Goal: Find specific page/section: Find specific page/section

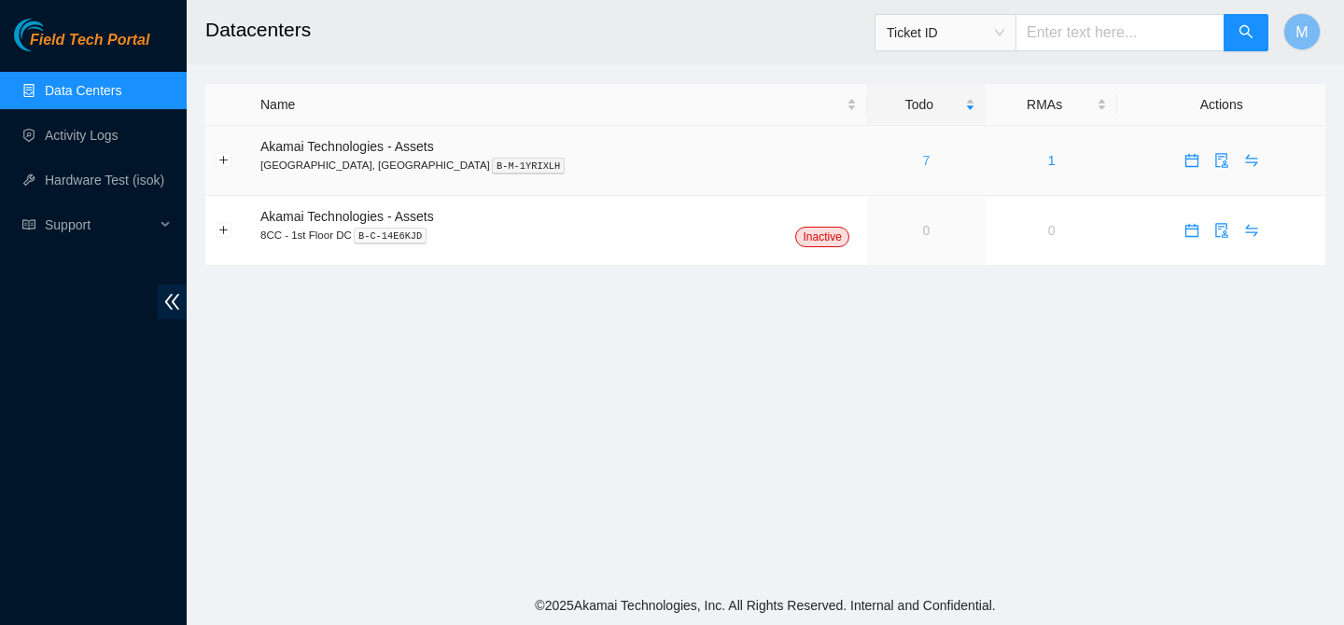
click at [922, 160] on link "7" at bounding box center [925, 160] width 7 height 15
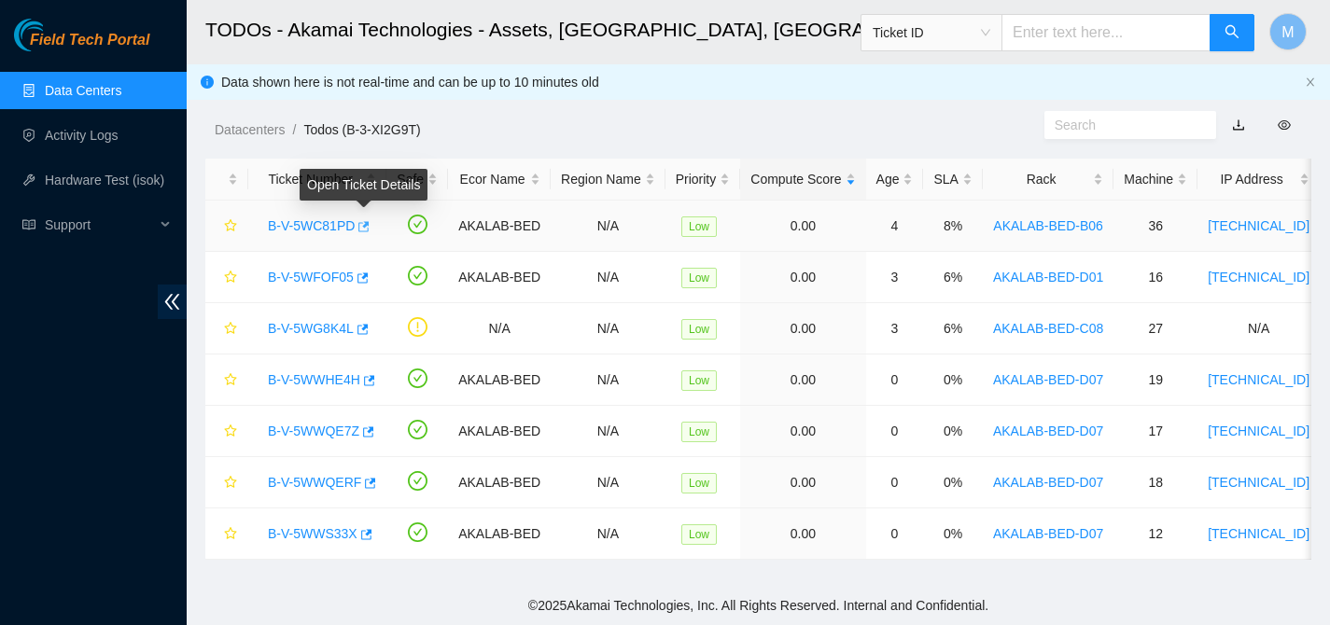
click at [367, 230] on icon "button" at bounding box center [362, 226] width 13 height 13
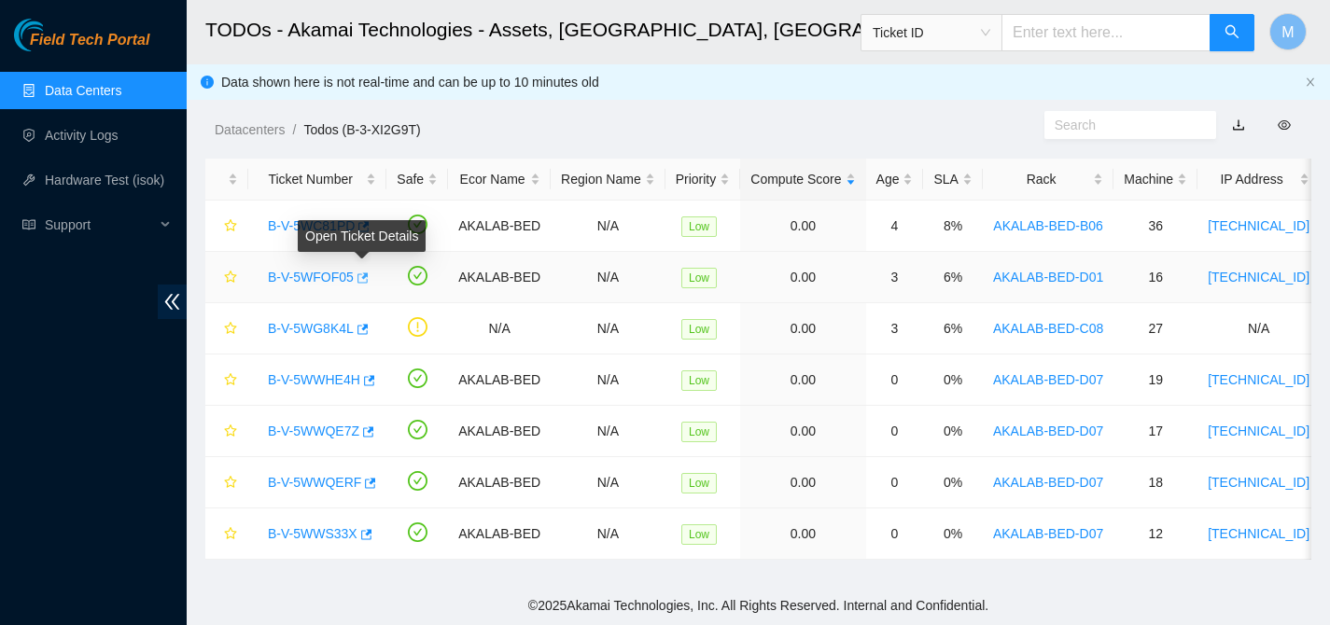
click at [367, 277] on icon "button" at bounding box center [362, 278] width 11 height 10
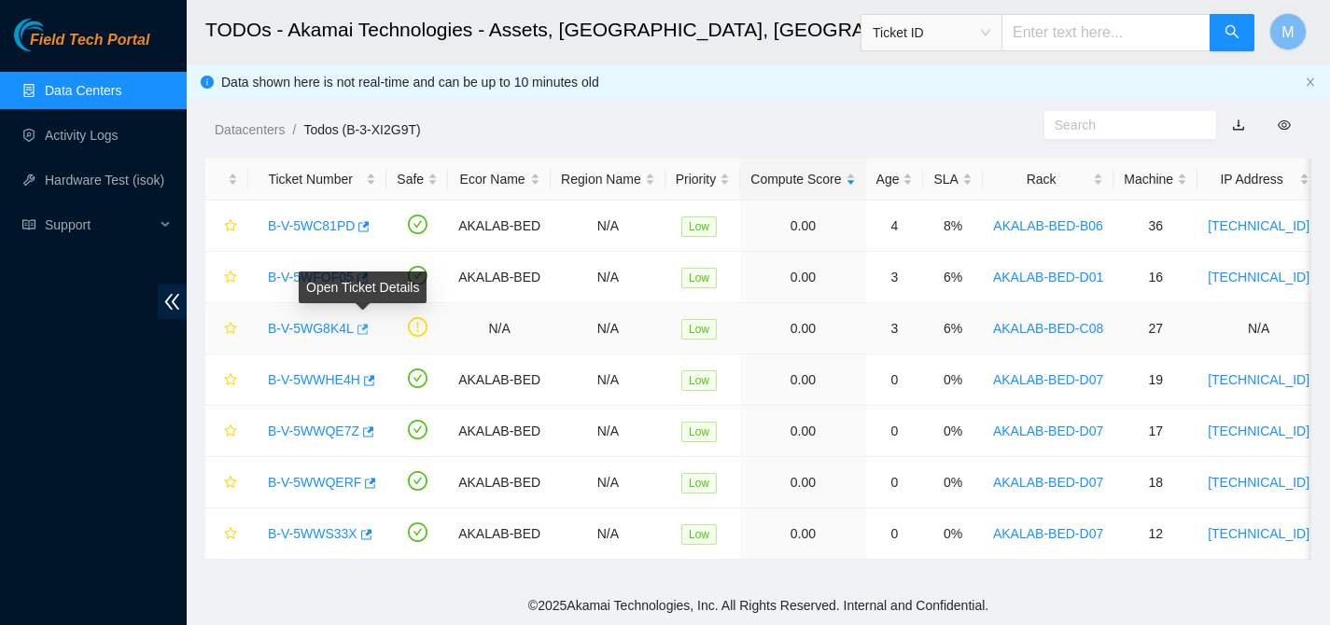
click at [368, 330] on icon "button" at bounding box center [361, 329] width 13 height 13
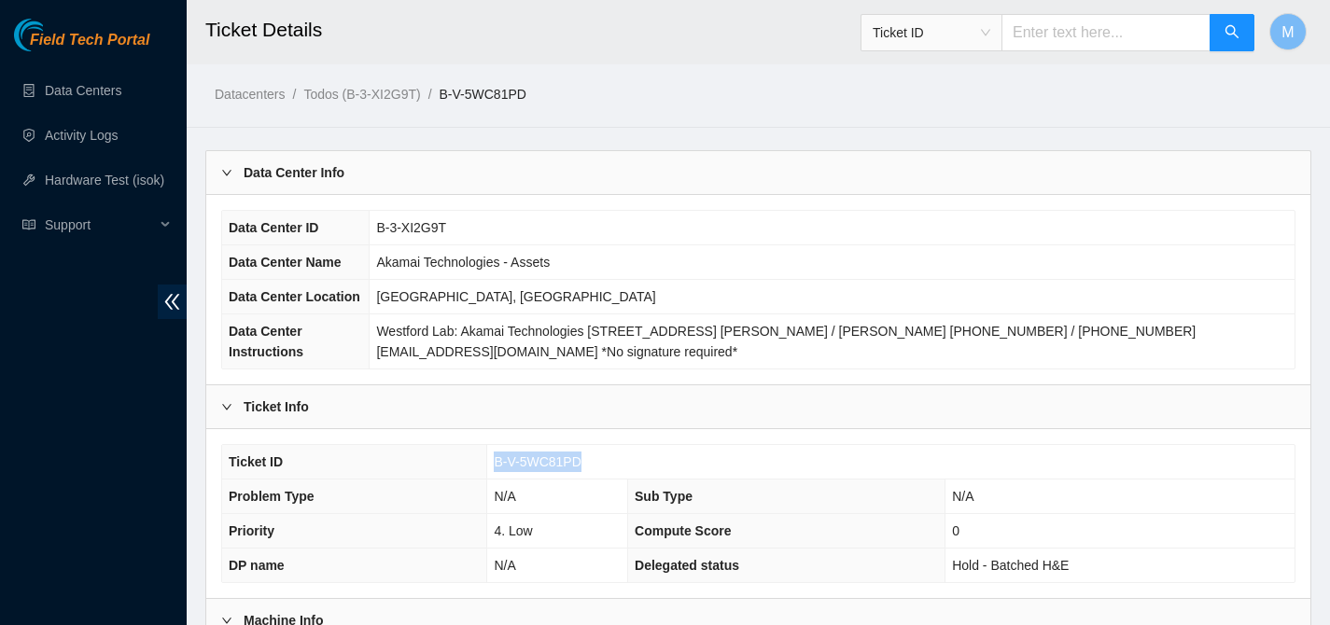
drag, startPoint x: 586, startPoint y: 455, endPoint x: 482, endPoint y: 455, distance: 104.5
click at [482, 455] on tr "Ticket ID B-V-5WC81PD" at bounding box center [758, 462] width 1072 height 35
copy tr "B-V-5WC81PD"
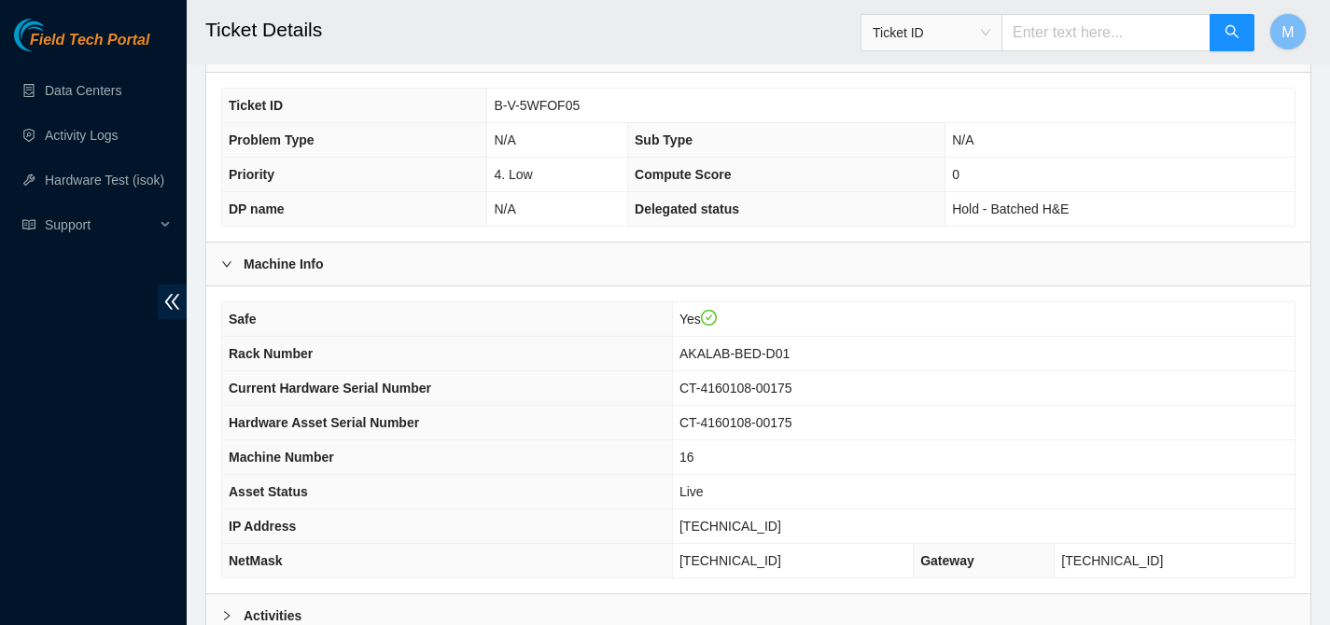
click at [560, 607] on div "Activities" at bounding box center [758, 616] width 1104 height 43
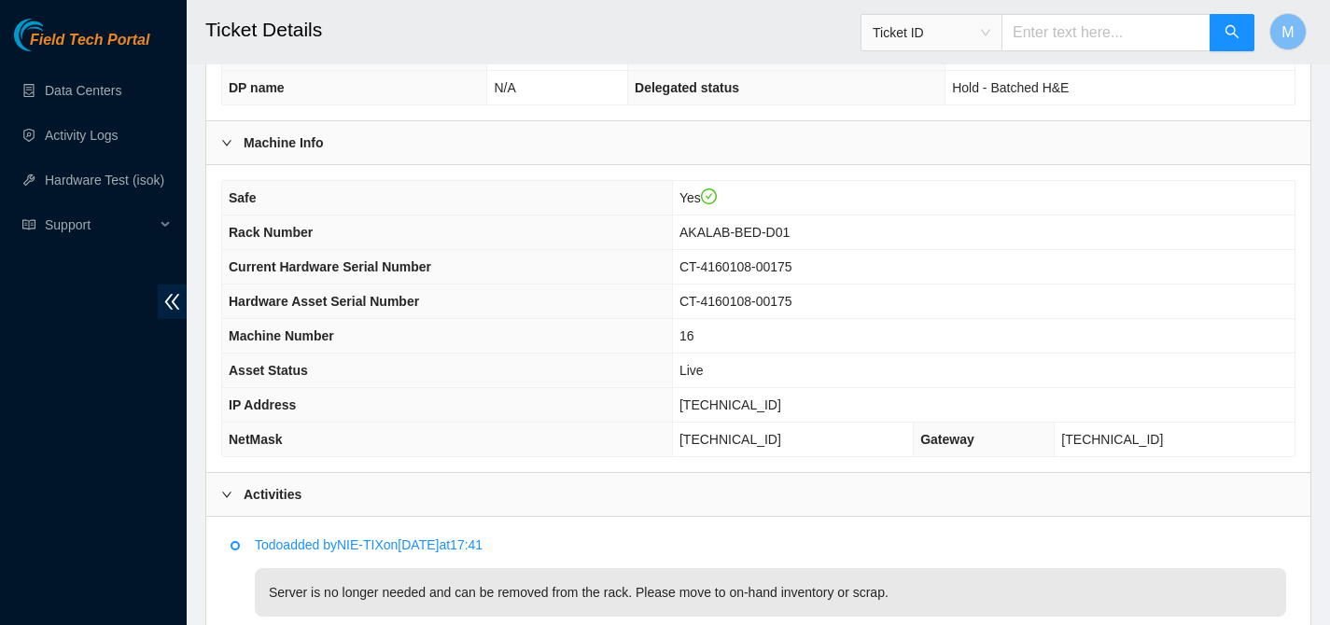
scroll to position [722, 0]
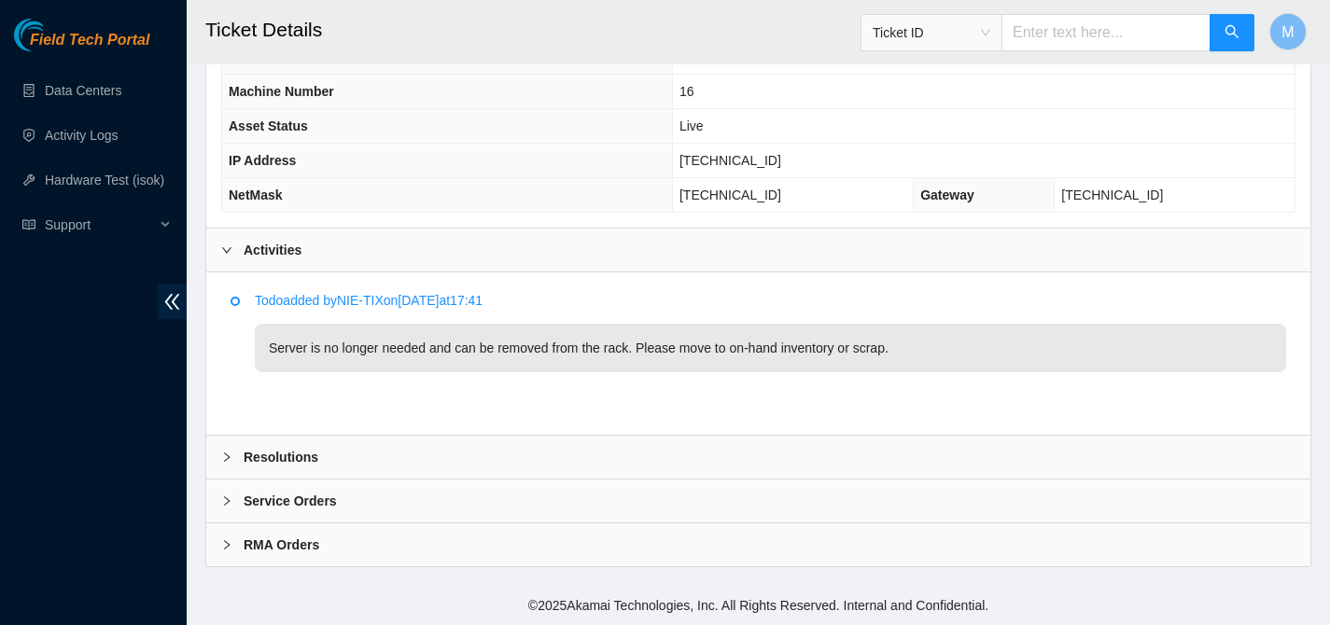
click at [489, 452] on div "Resolutions" at bounding box center [758, 457] width 1104 height 43
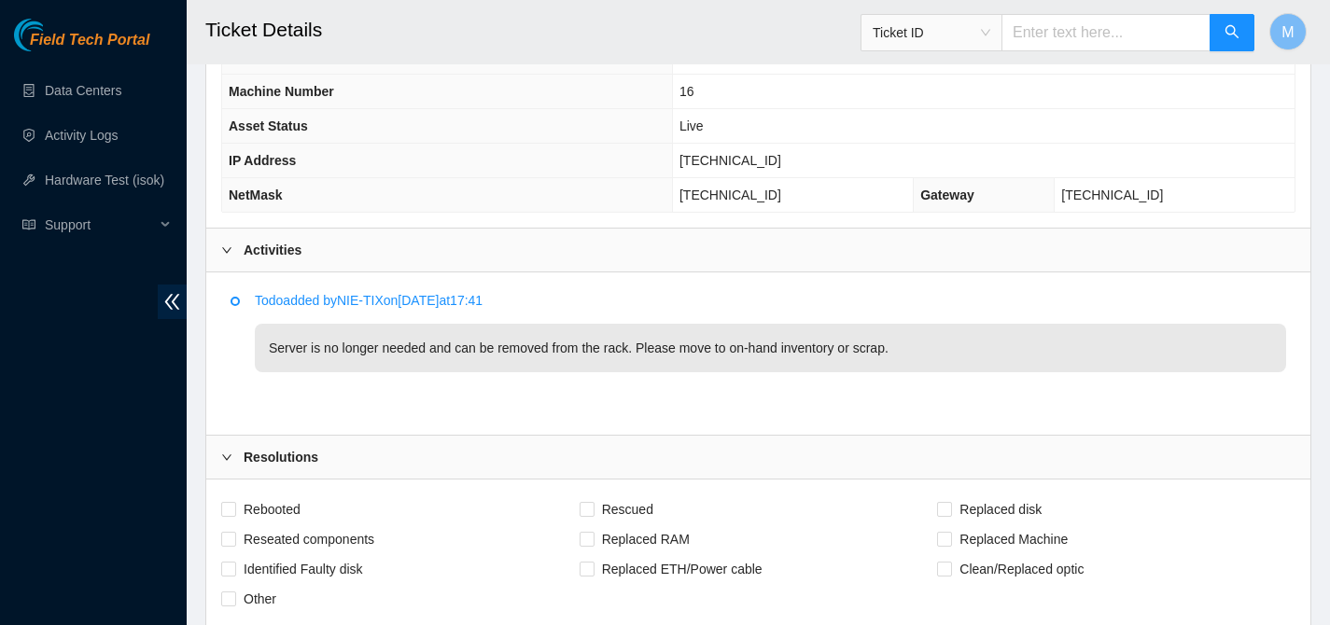
click at [489, 452] on div "Resolutions" at bounding box center [758, 457] width 1104 height 43
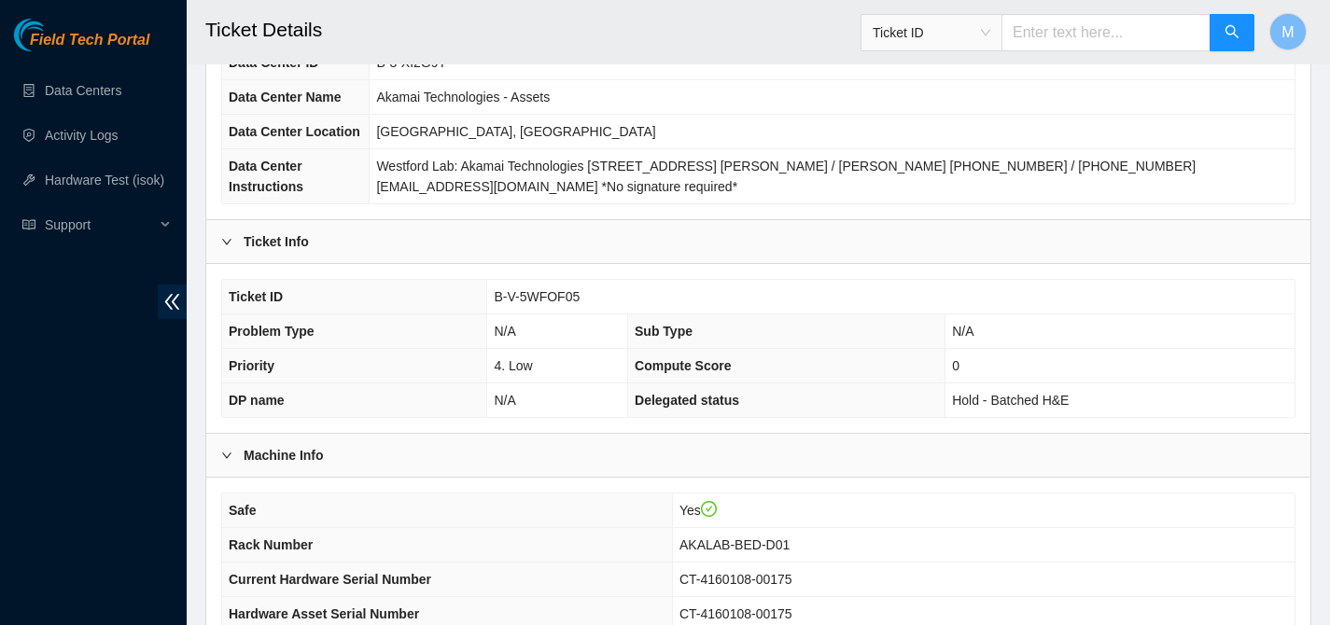
scroll to position [154, 0]
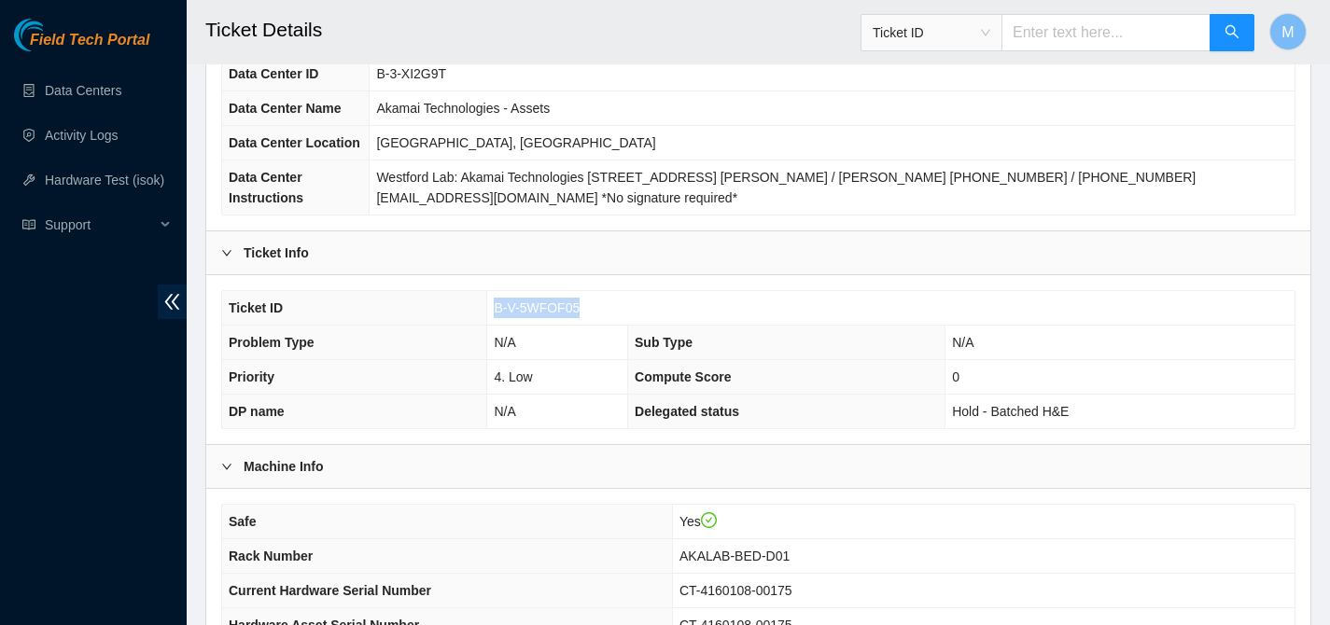
drag, startPoint x: 600, startPoint y: 299, endPoint x: 490, endPoint y: 309, distance: 110.6
click at [490, 309] on td "B-V-5WFOF05" at bounding box center [890, 308] width 807 height 35
copy span "B-V-5WFOF05"
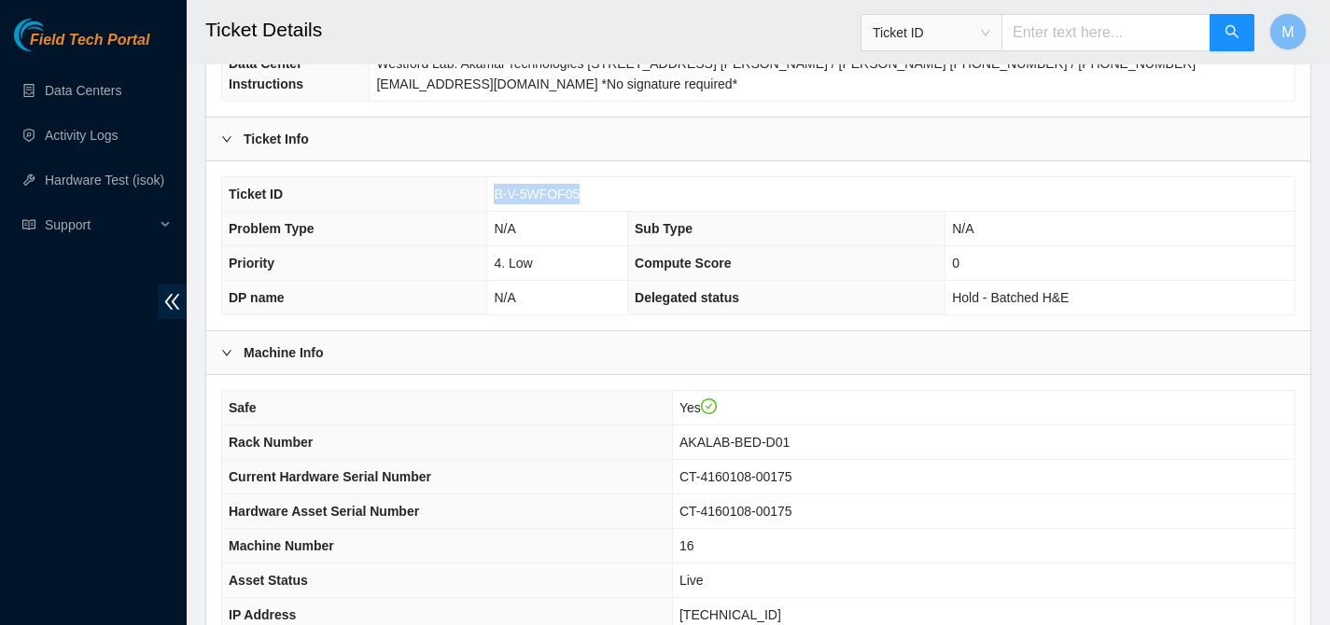
scroll to position [281, 0]
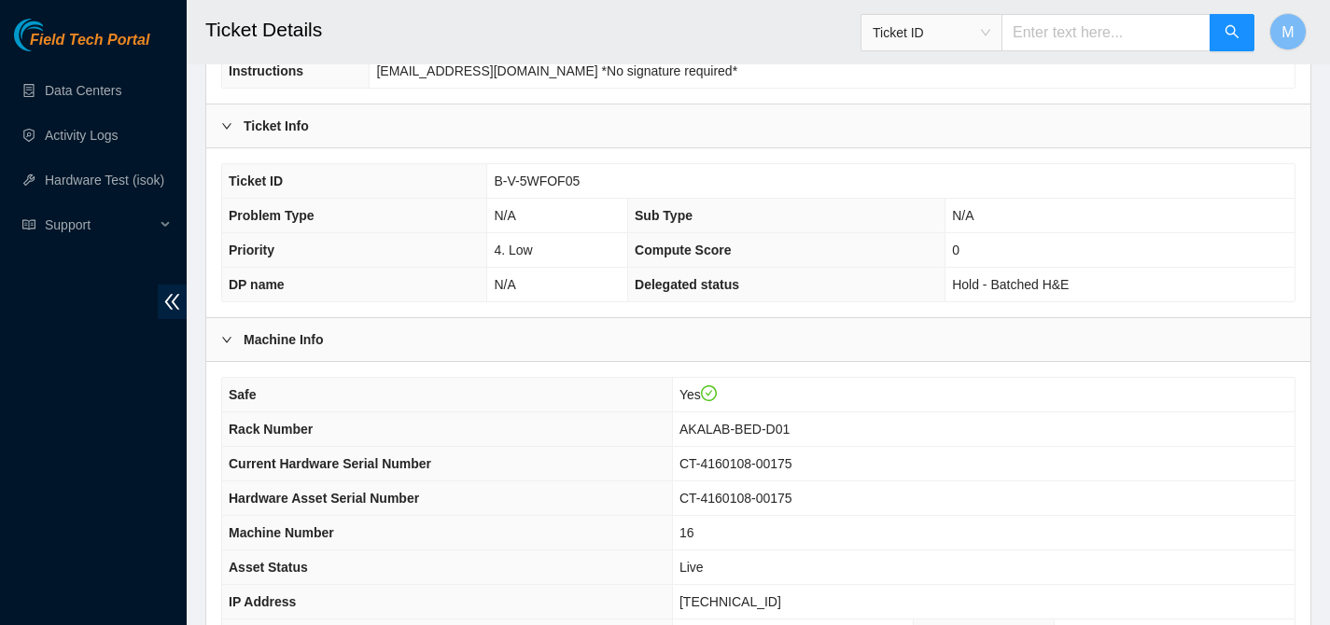
click at [790, 434] on span "AKALAB-BED-D01" at bounding box center [734, 429] width 110 height 15
copy span "AKALAB-BED-D01"
click at [740, 464] on span "CT-4160108-00175" at bounding box center [735, 463] width 113 height 15
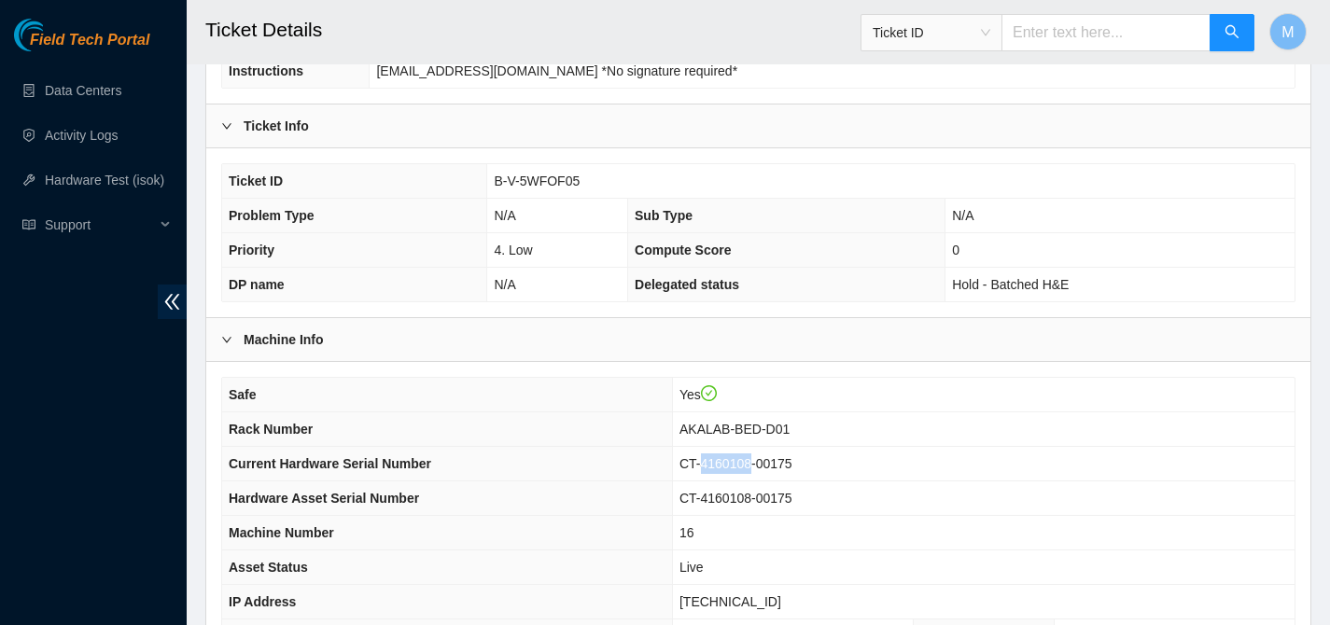
click at [740, 464] on span "CT-4160108-00175" at bounding box center [735, 463] width 113 height 15
copy span "CT-4160108-00175"
click at [743, 605] on span "172.25.139.71" at bounding box center [730, 602] width 102 height 15
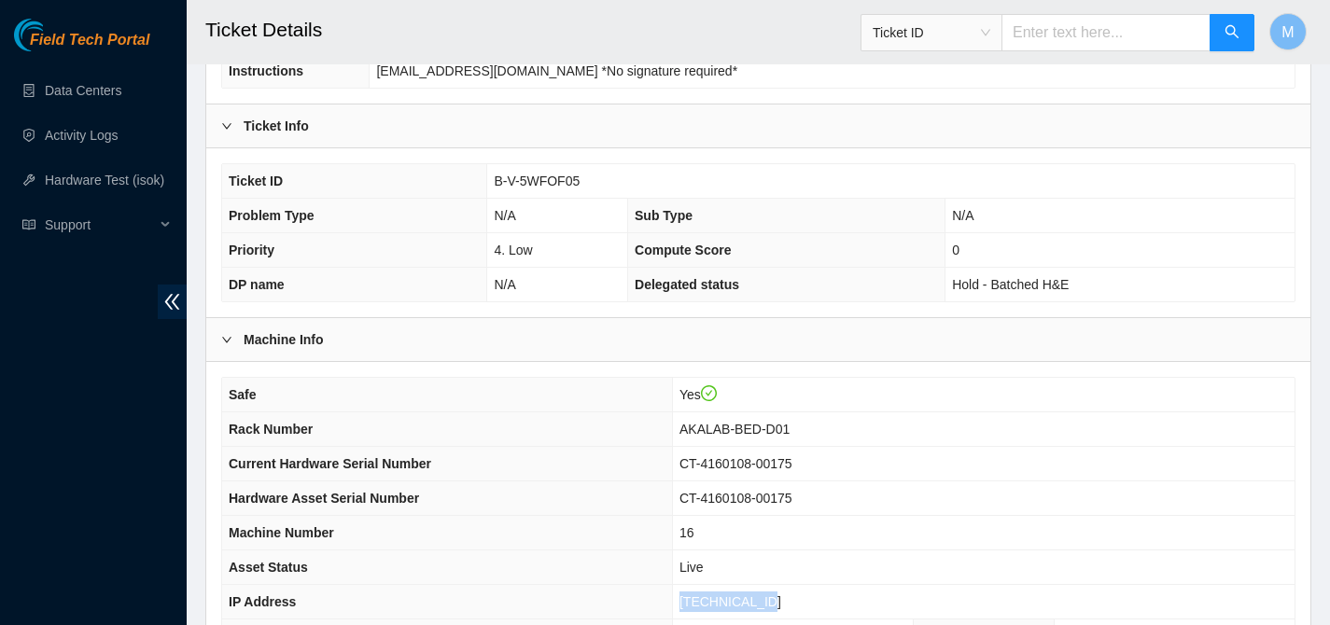
copy span "172.25.139.71"
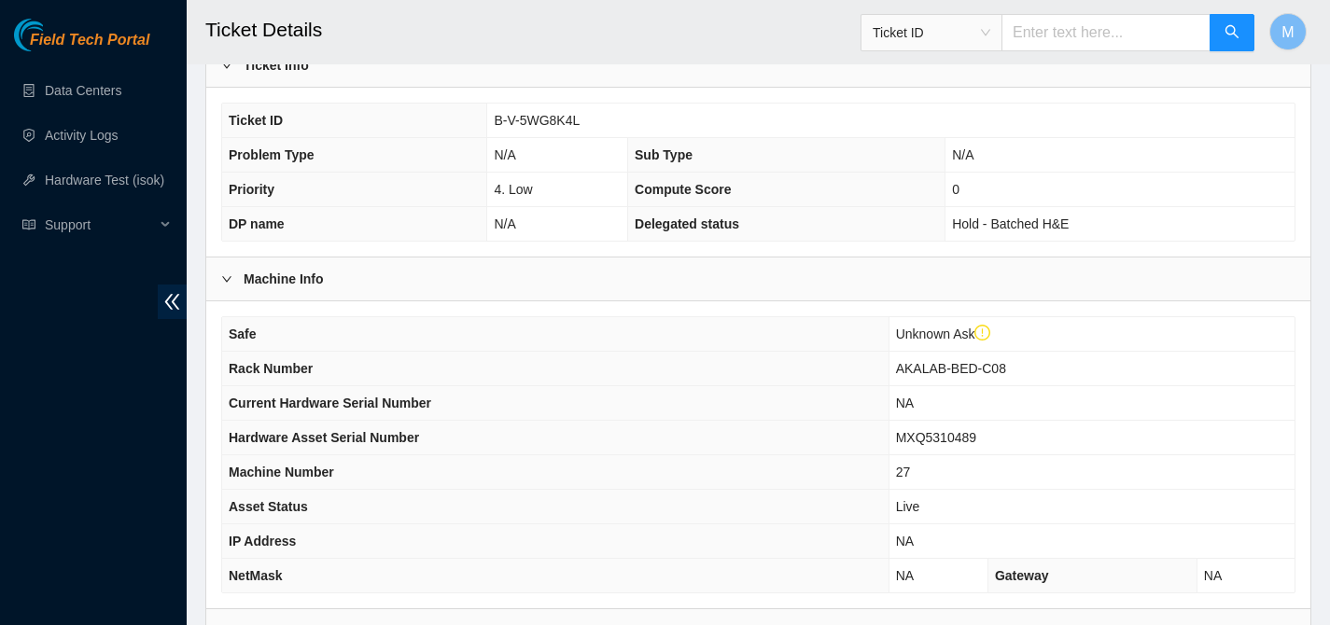
scroll to position [431, 0]
